Goal: Task Accomplishment & Management: Use online tool/utility

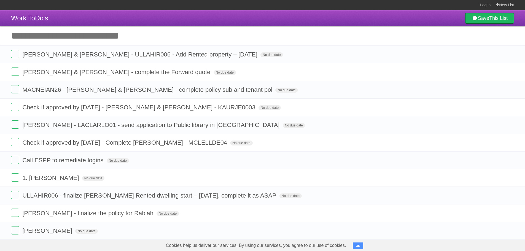
click at [158, 13] on header "Work ToDo's Save This List" at bounding box center [262, 18] width 525 height 16
type input "**********"
click input "*********" at bounding box center [0, 0] width 0 height 0
